Goal: Task Accomplishment & Management: Manage account settings

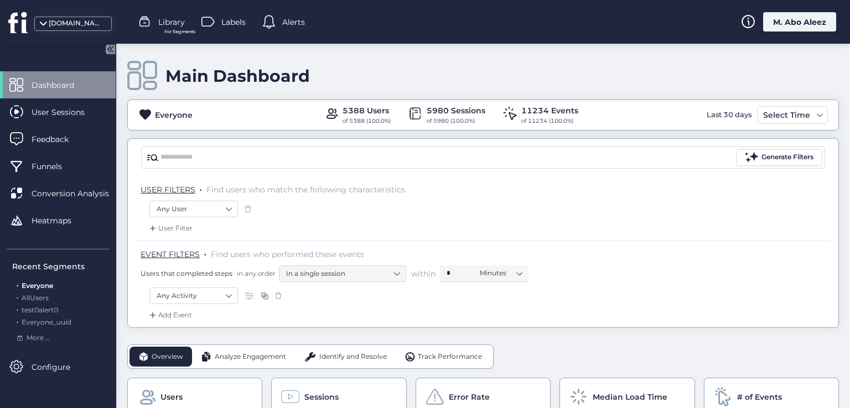
click at [781, 24] on div "M. Abo Aleez" at bounding box center [799, 21] width 73 height 19
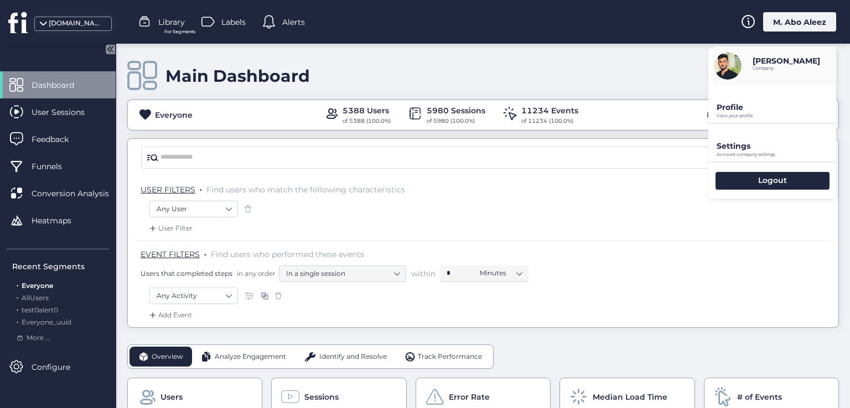
click at [750, 146] on p "Settings" at bounding box center [777, 146] width 120 height 10
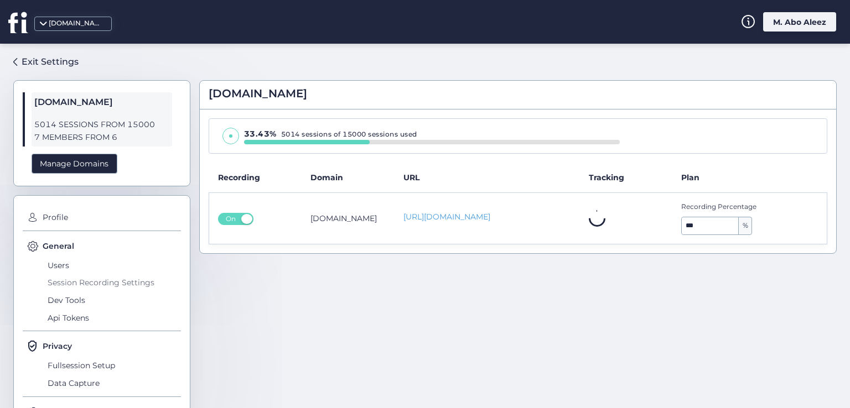
click at [62, 284] on span "Session Recording Settings" at bounding box center [113, 283] width 136 height 18
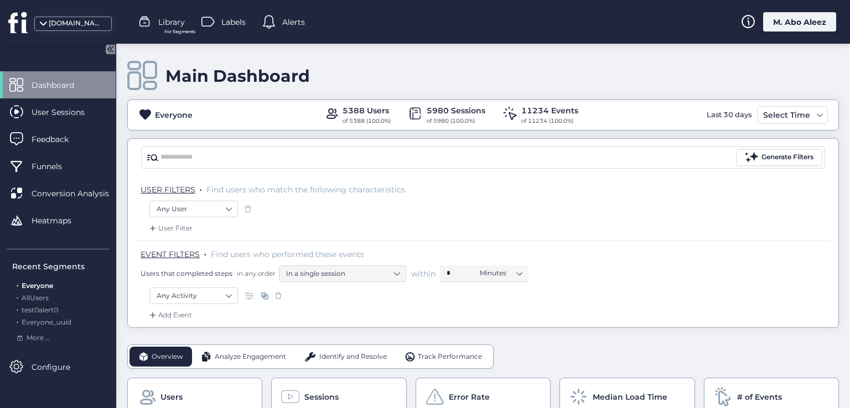
click at [799, 22] on div "M. Abo Aleez" at bounding box center [799, 21] width 73 height 19
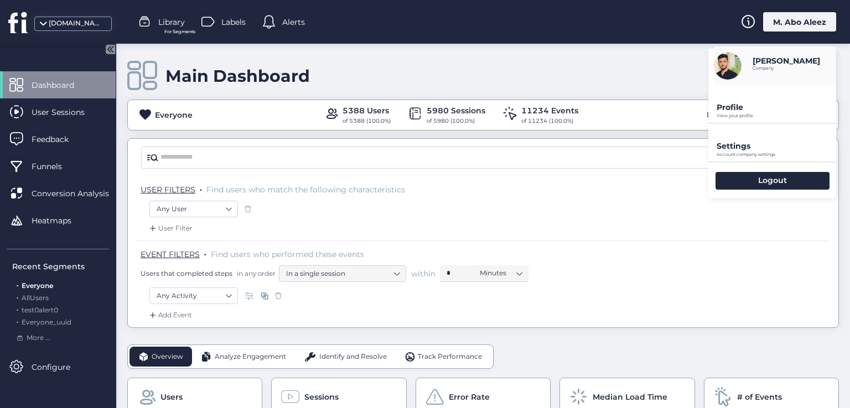
click at [760, 149] on p "Settings" at bounding box center [777, 146] width 120 height 10
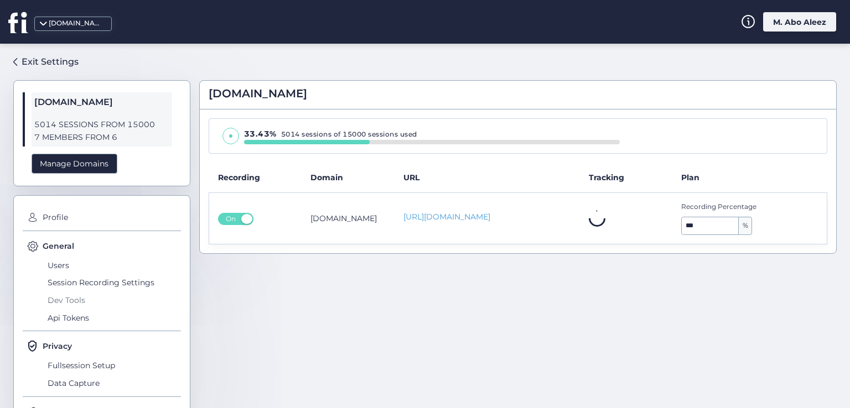
click at [75, 297] on span "Dev Tools" at bounding box center [113, 301] width 136 height 18
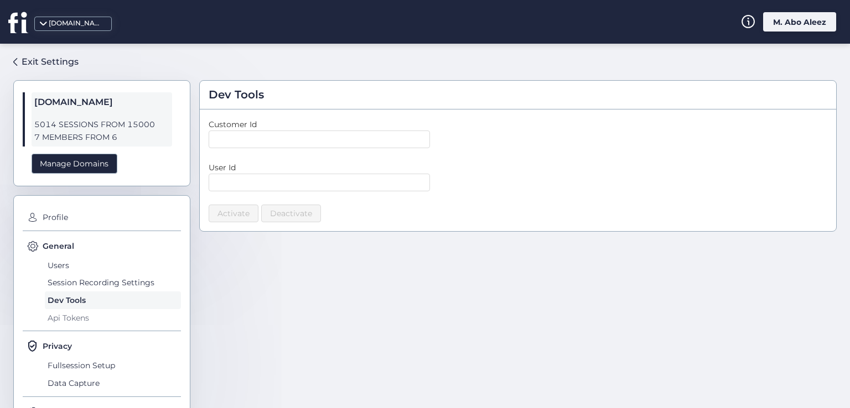
click at [65, 323] on span "Api Tokens" at bounding box center [113, 318] width 136 height 18
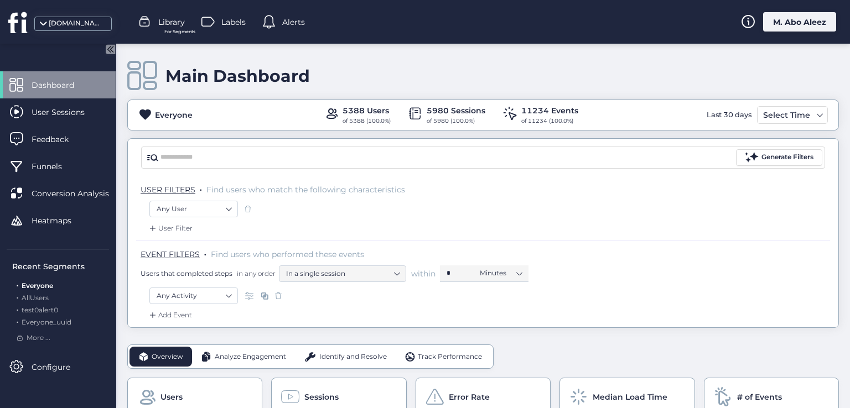
click at [802, 12] on div "M. Abo Aleez" at bounding box center [799, 21] width 73 height 19
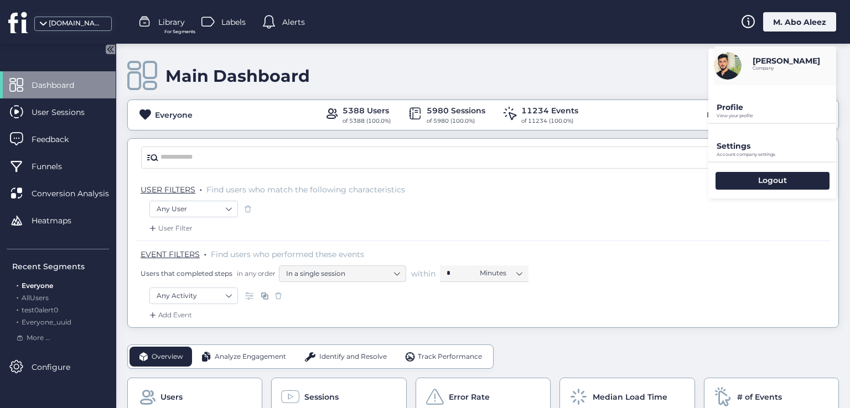
click at [764, 145] on p "Settings" at bounding box center [777, 146] width 120 height 10
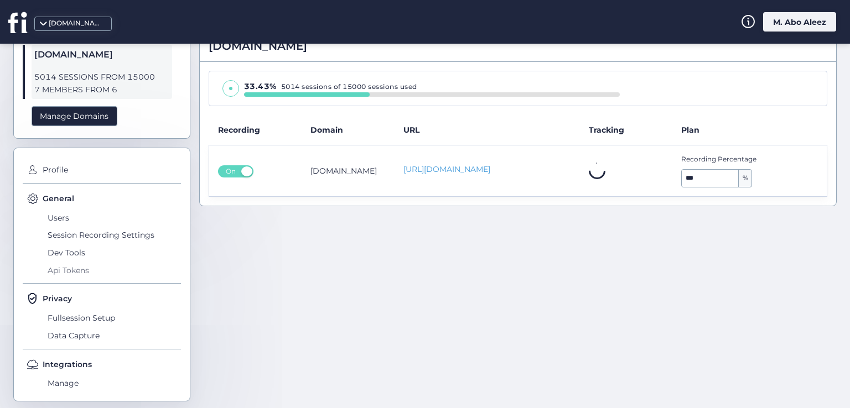
scroll to position [58, 0]
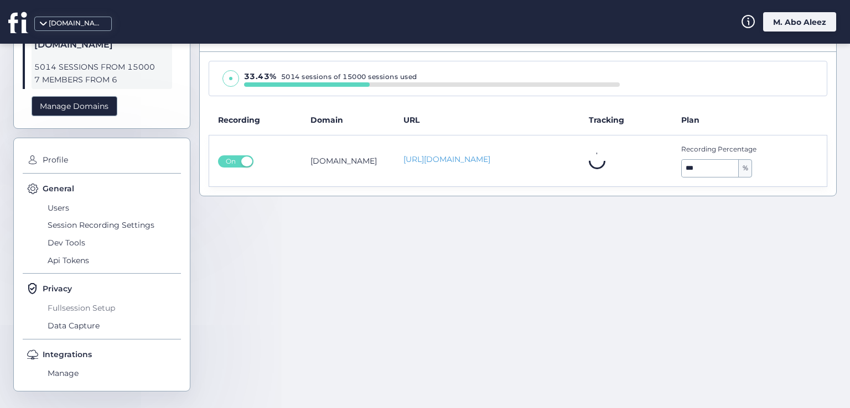
click at [72, 306] on span "Fullsession Setup" at bounding box center [113, 308] width 136 height 18
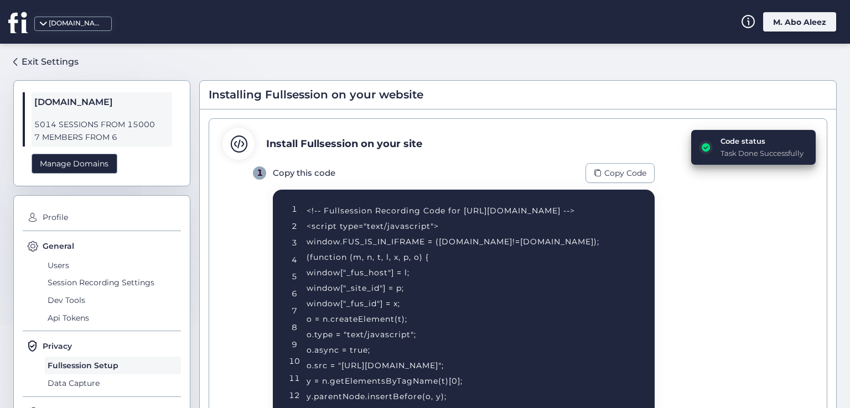
click at [812, 21] on div "M. Abo Aleez" at bounding box center [799, 21] width 73 height 19
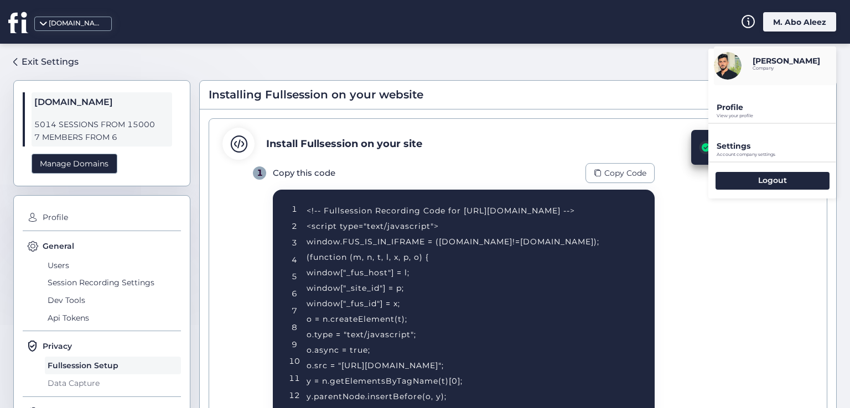
click at [80, 385] on span "Data Capture" at bounding box center [113, 384] width 136 height 18
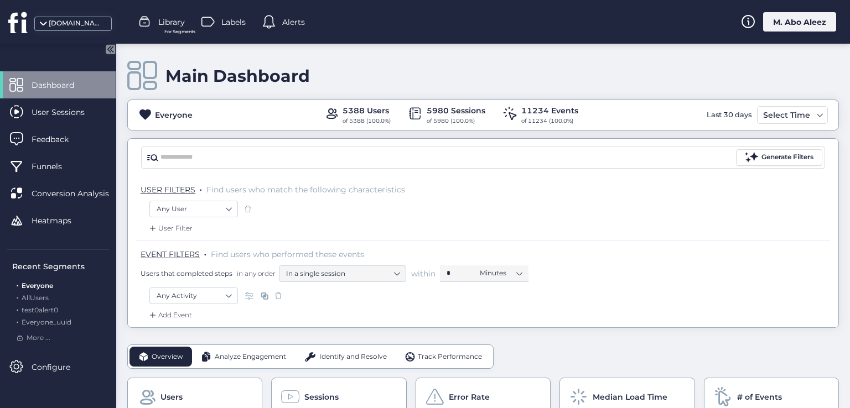
click at [786, 17] on div "M. Abo Aleez" at bounding box center [799, 21] width 73 height 19
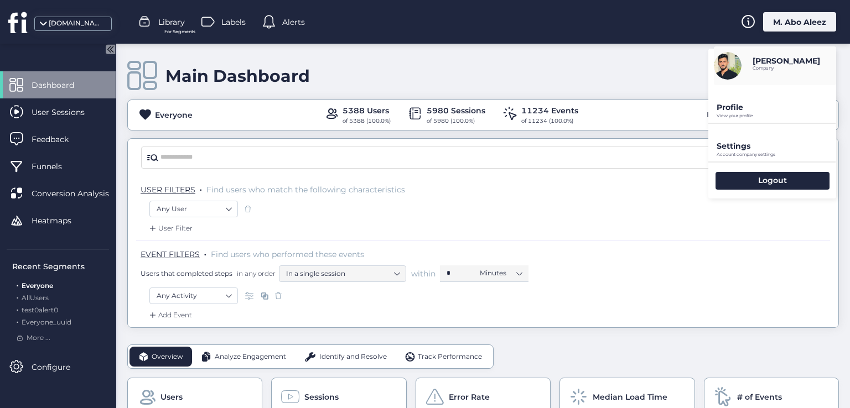
click at [724, 153] on p "Account company settings" at bounding box center [777, 154] width 120 height 5
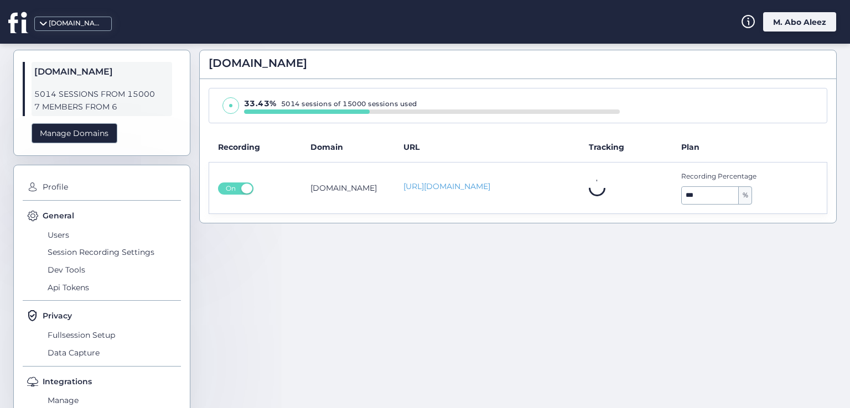
scroll to position [58, 0]
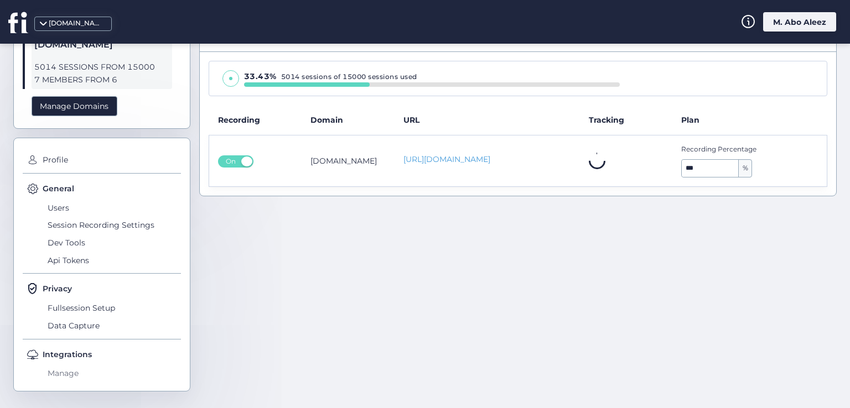
click at [71, 371] on span "Manage" at bounding box center [113, 374] width 136 height 18
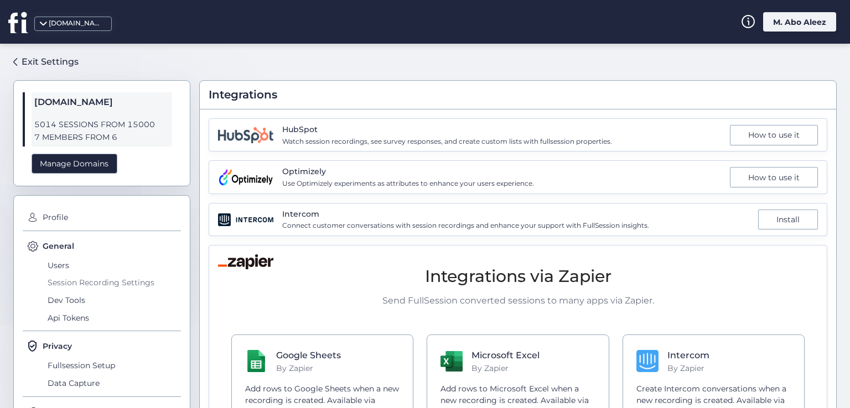
click at [69, 287] on span "Session Recording Settings" at bounding box center [113, 283] width 136 height 18
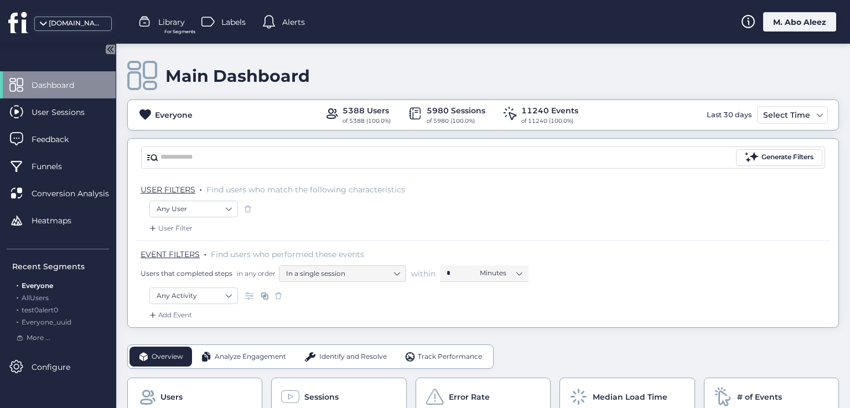
click at [781, 23] on div "M. Abo Aleez" at bounding box center [799, 21] width 73 height 19
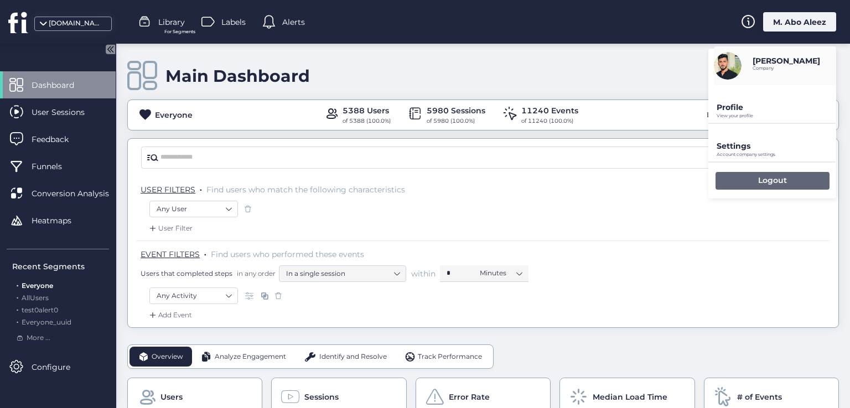
click at [764, 182] on p "Logout" at bounding box center [772, 180] width 29 height 10
